Goal: Information Seeking & Learning: Learn about a topic

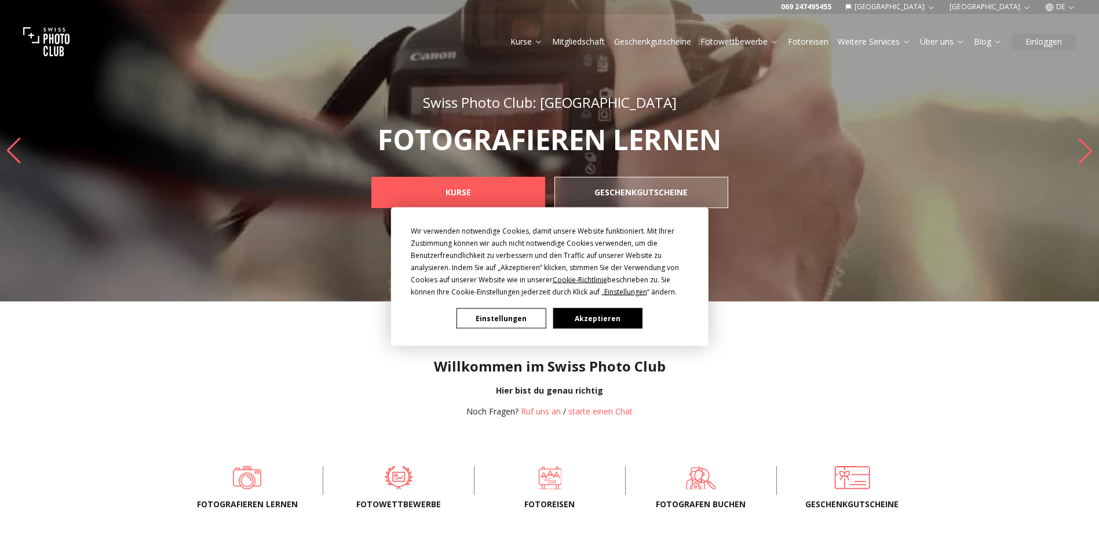
click at [604, 316] on button "Akzeptieren" at bounding box center [597, 318] width 89 height 20
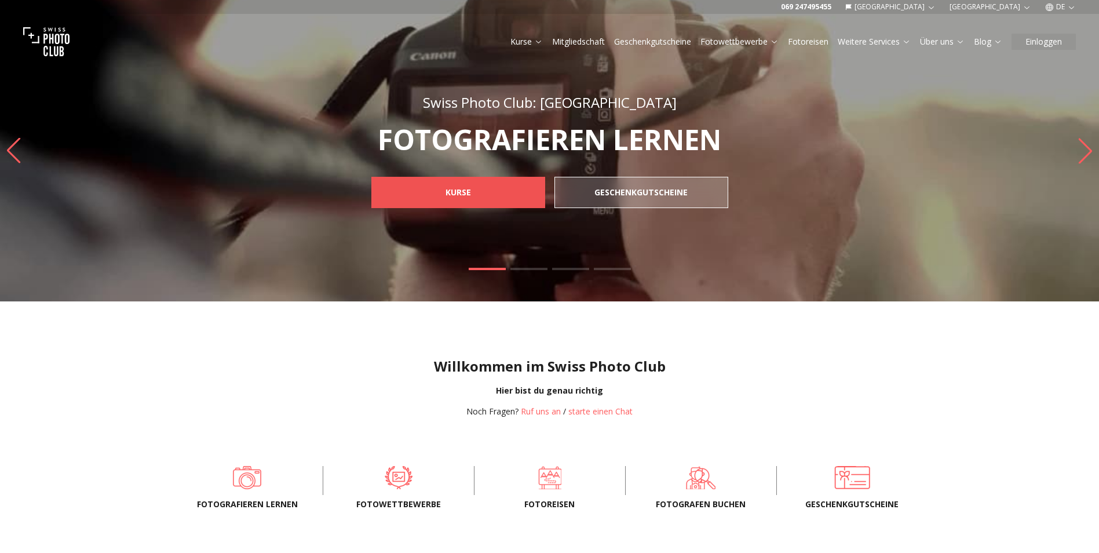
click at [520, 189] on link "KURSE" at bounding box center [458, 192] width 174 height 31
click at [474, 188] on span "KURSE" at bounding box center [458, 192] width 44 height 21
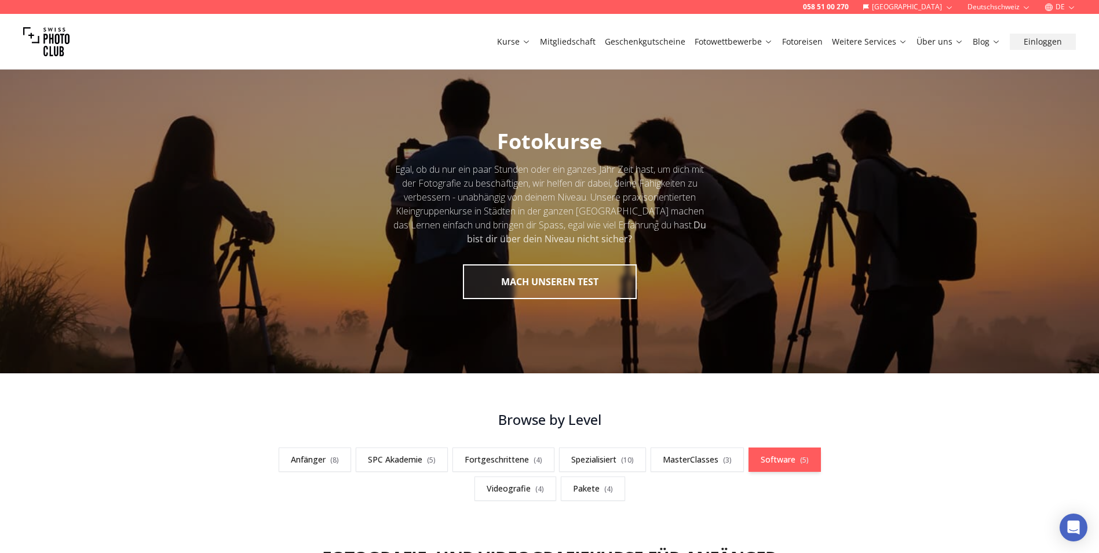
click at [748, 447] on link "Software ( 5 )" at bounding box center [784, 459] width 72 height 24
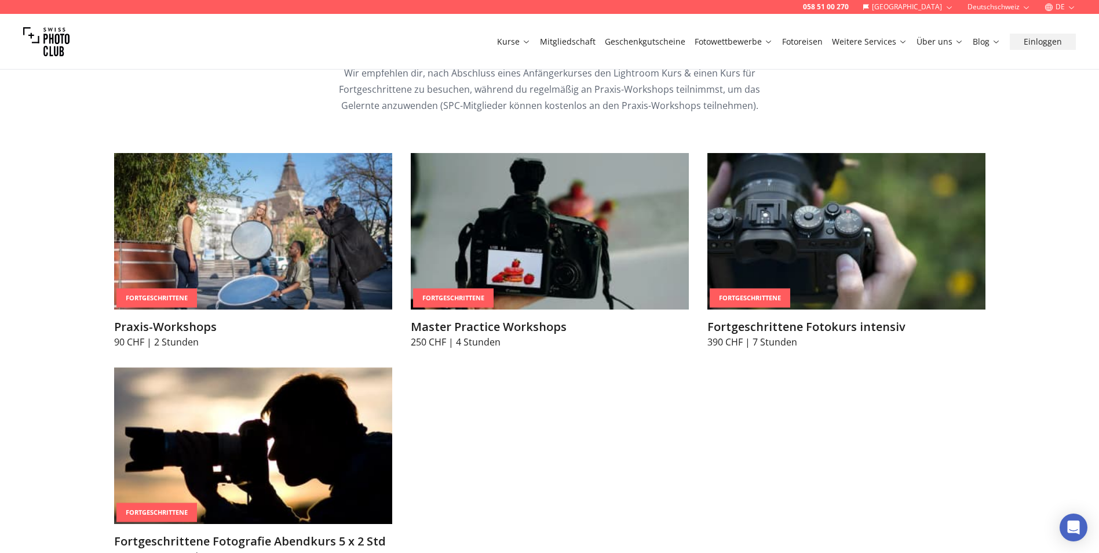
scroll to position [3448, 0]
